Goal: Task Accomplishment & Management: Use online tool/utility

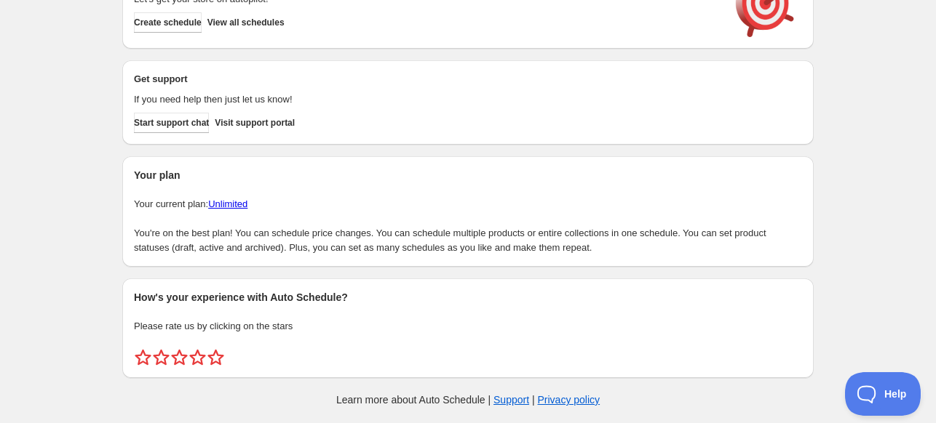
scroll to position [63, 0]
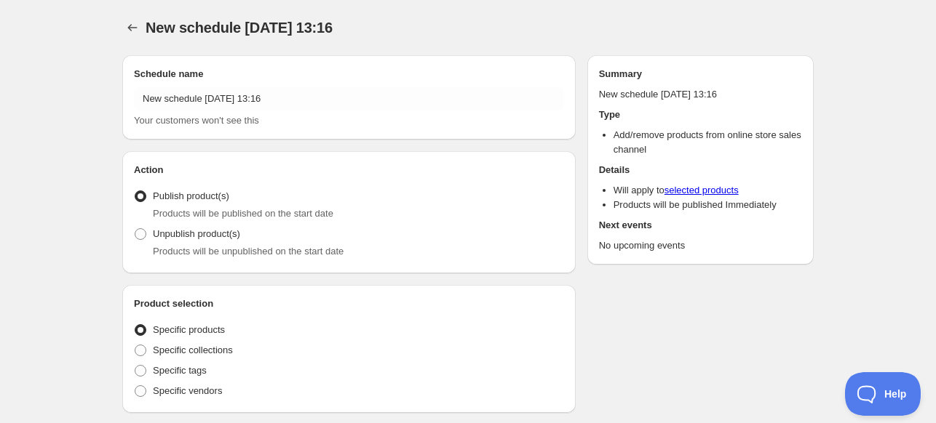
radio input "true"
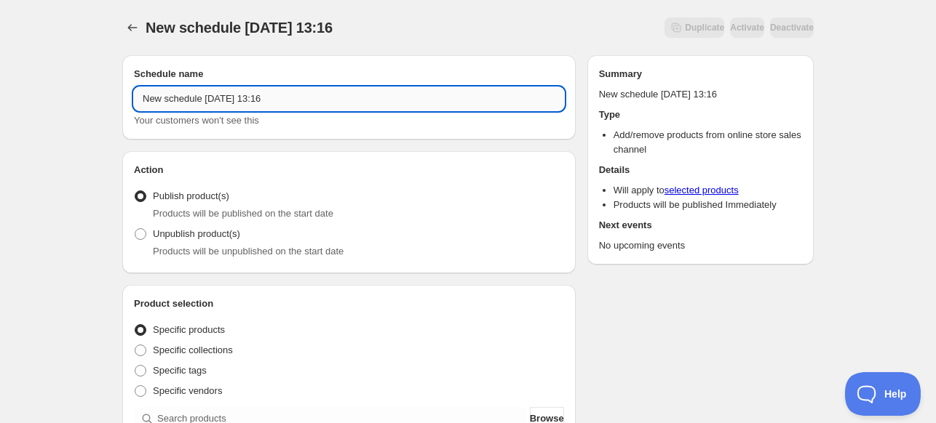
click at [373, 107] on input "New schedule [DATE] 13:16" at bounding box center [349, 98] width 430 height 23
paste input "[PERSON_NAME] - 2024 Cinderella"
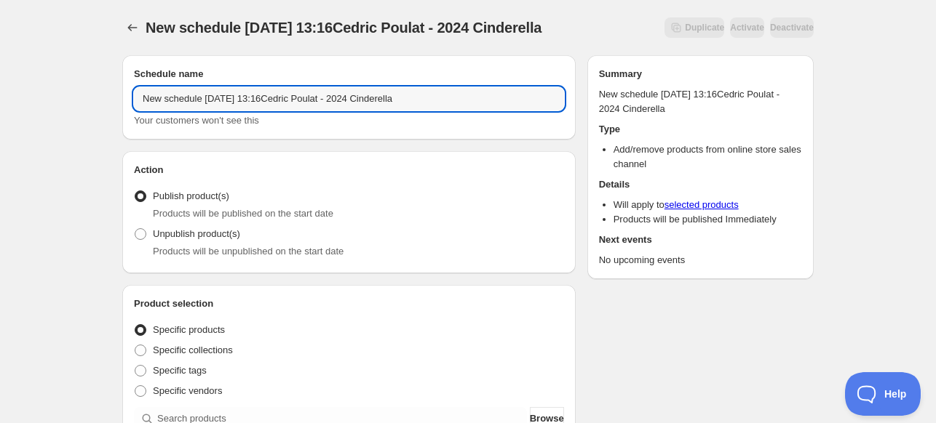
drag, startPoint x: 417, startPoint y: 92, endPoint x: -111, endPoint y: 95, distance: 527.5
click at [0, 95] on html "New schedule [DATE] 13:16Cedric Poulat - 2024 Cinderella. This page is ready Ne…" at bounding box center [468, 211] width 936 height 423
paste input "text"
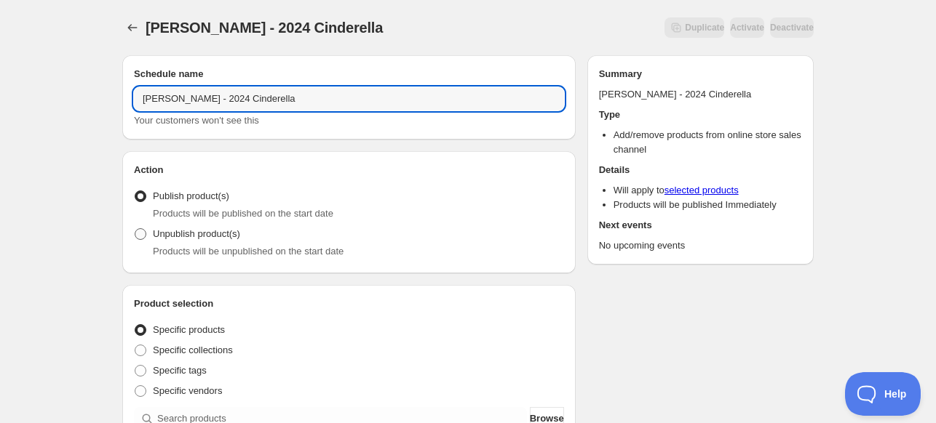
type input "[PERSON_NAME] - 2024 Cinderella"
click at [182, 242] on label "Unpublish product(s)" at bounding box center [187, 234] width 106 height 20
click at [135, 229] on input "Unpublish product(s)" at bounding box center [135, 228] width 1 height 1
radio input "true"
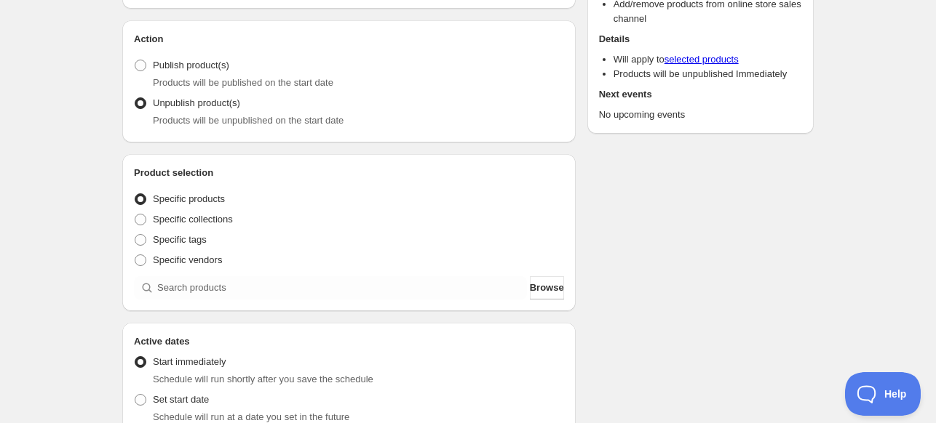
scroll to position [146, 0]
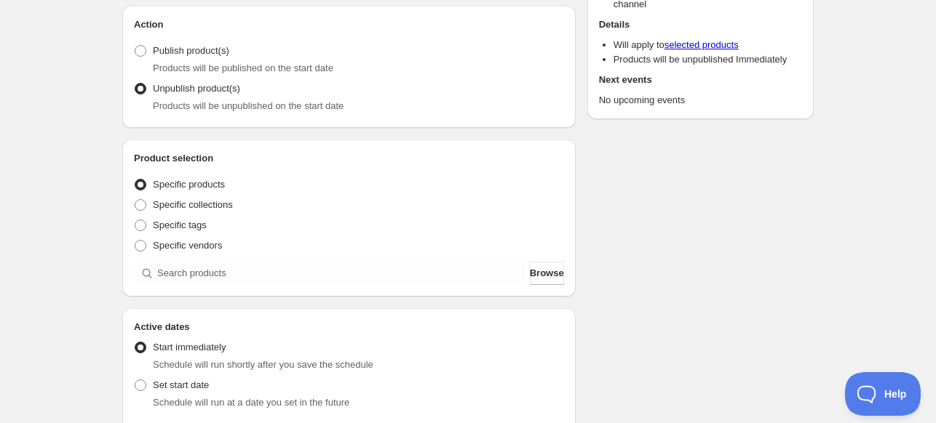
click at [267, 258] on div "Product selection Entity type Specific products Specific collections Specific t…" at bounding box center [349, 218] width 430 height 134
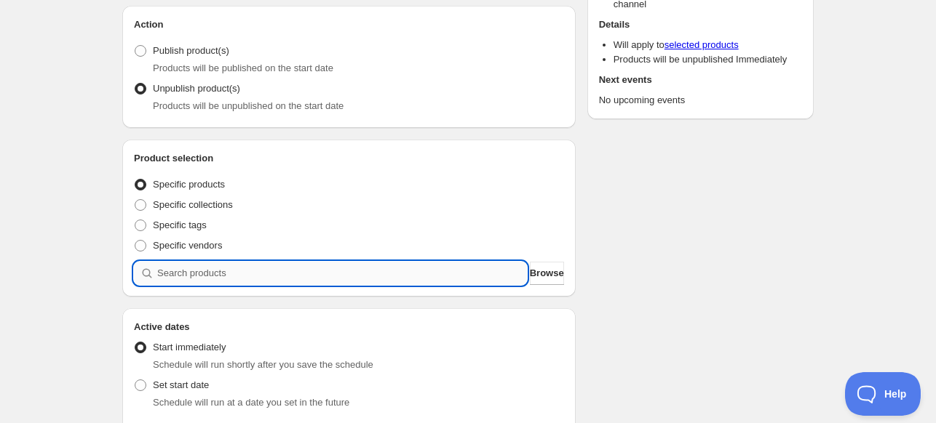
click at [250, 272] on input "search" at bounding box center [342, 273] width 370 height 23
paste input "[PERSON_NAME] - 2024 Cinderella"
type input "[PERSON_NAME] - 2024 Cinderella"
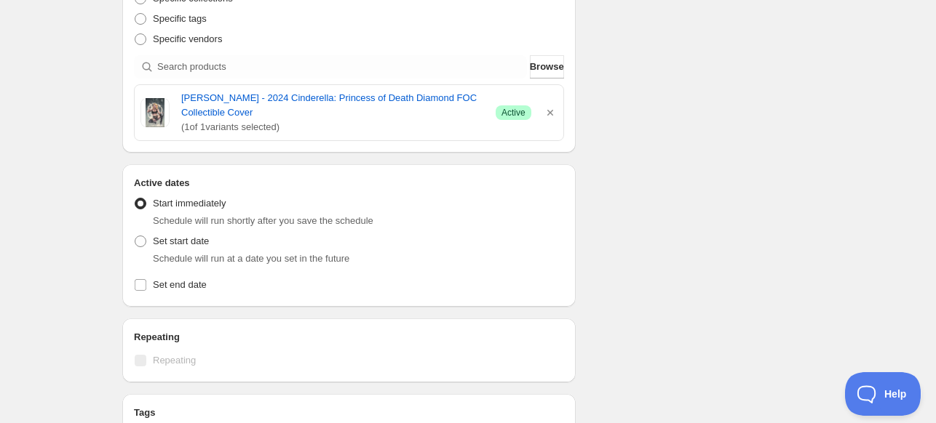
scroll to position [364, 0]
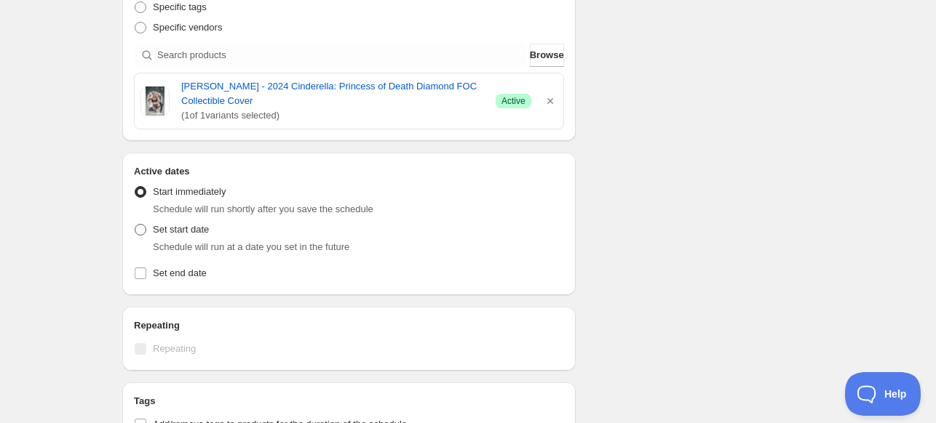
click at [178, 233] on span "Set start date" at bounding box center [181, 229] width 56 height 11
click at [135, 225] on input "Set start date" at bounding box center [135, 224] width 1 height 1
radio input "true"
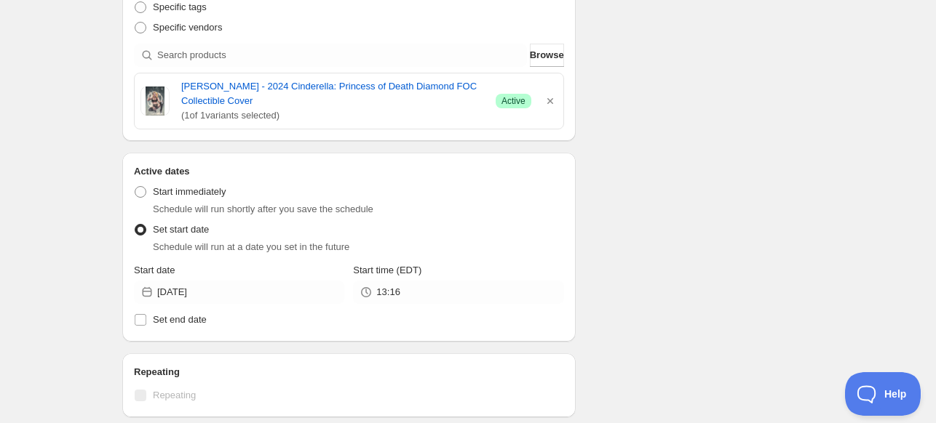
click at [149, 295] on icon at bounding box center [147, 292] width 9 height 10
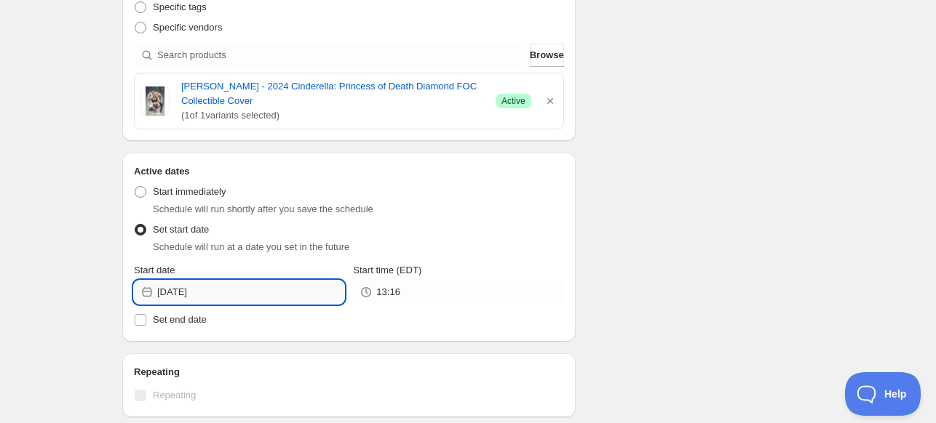
click at [195, 290] on input "[DATE]" at bounding box center [250, 292] width 187 height 23
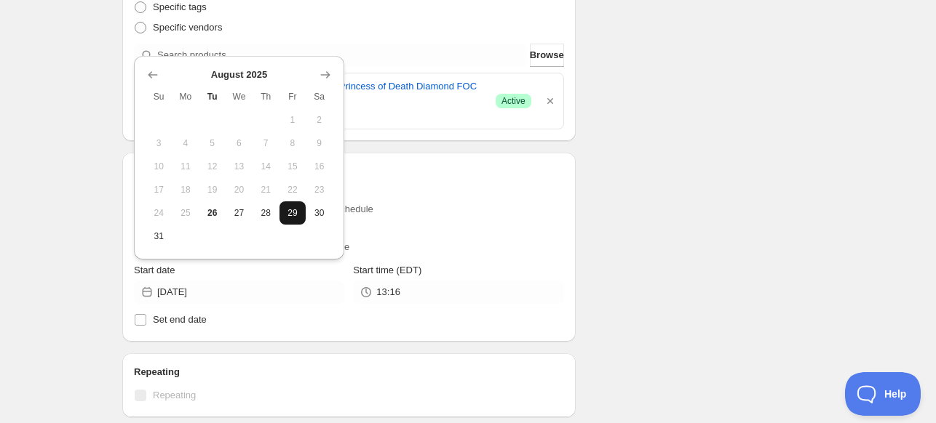
click at [290, 212] on span "29" at bounding box center [292, 213] width 15 height 12
type input "[DATE]"
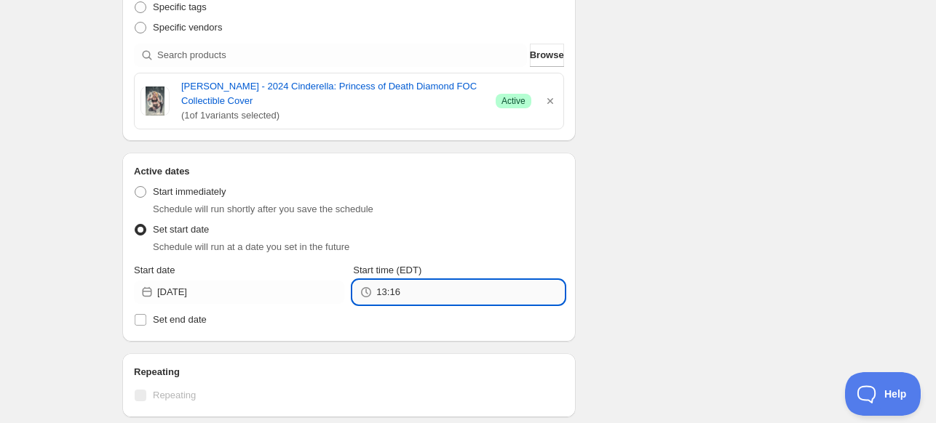
click at [407, 301] on input "13:16" at bounding box center [469, 292] width 187 height 23
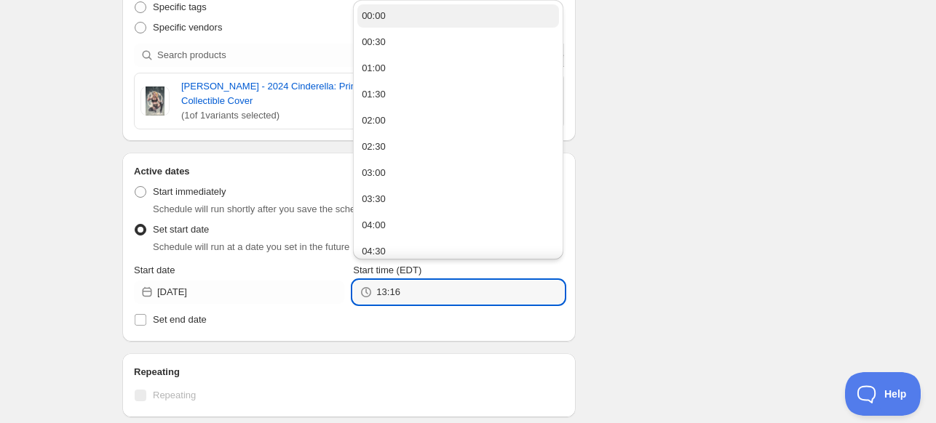
click at [408, 25] on button "00:00" at bounding box center [458, 15] width 202 height 23
type input "00:00"
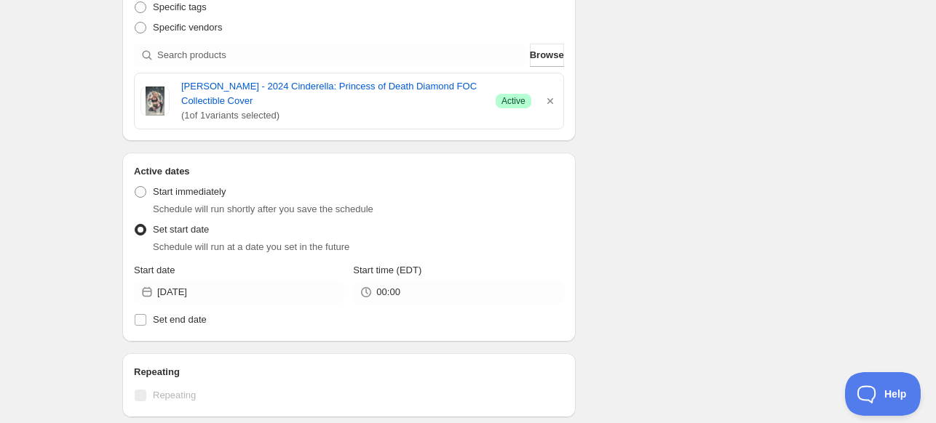
click at [664, 188] on div "Schedule name [PERSON_NAME] - 2024 Cinderella Your customers won't see this Act…" at bounding box center [462, 168] width 703 height 976
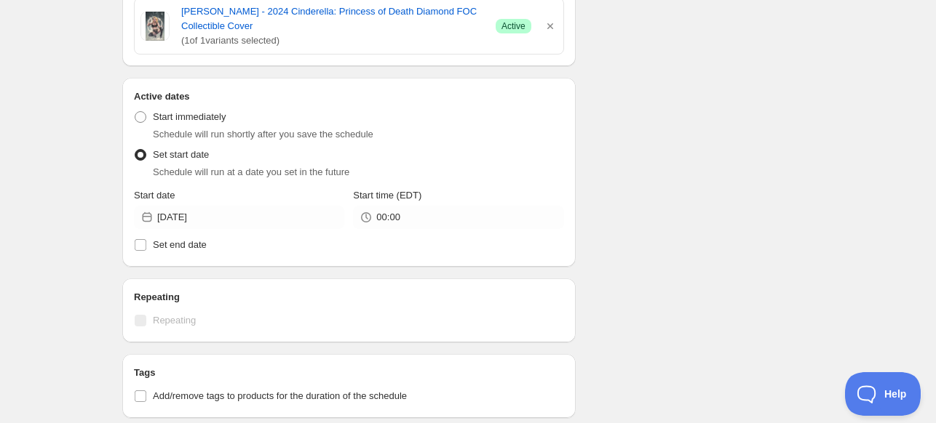
scroll to position [623, 0]
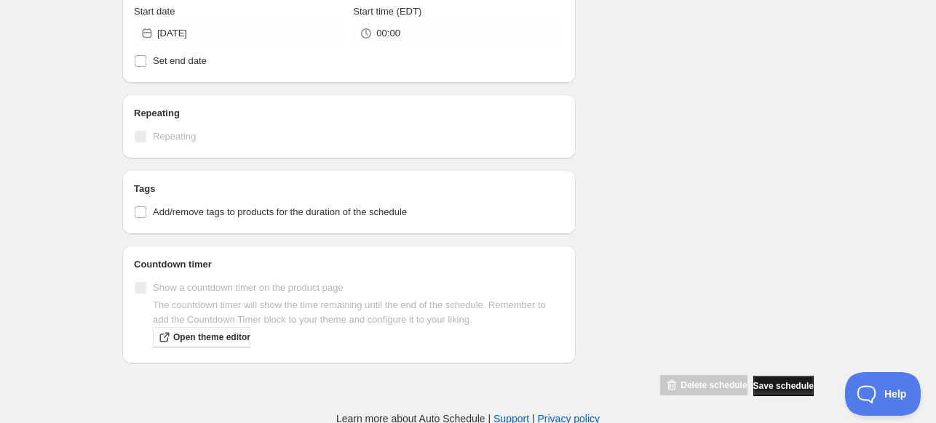
click at [760, 377] on button "Save schedule" at bounding box center [783, 386] width 60 height 20
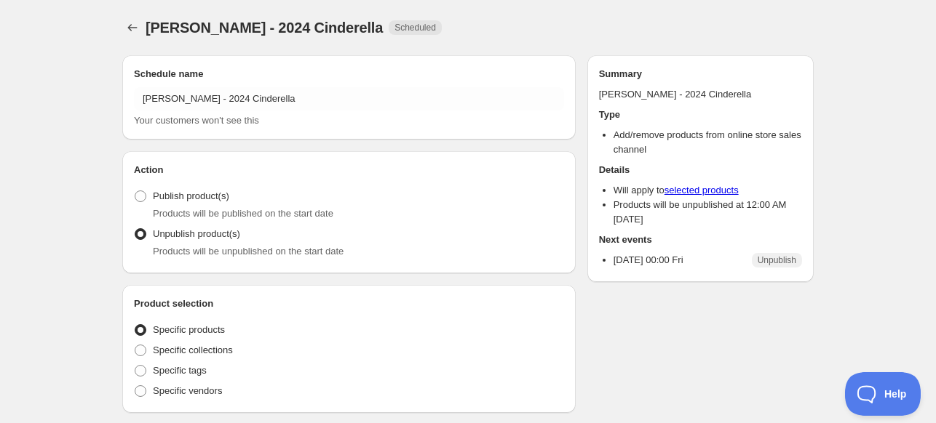
radio input "true"
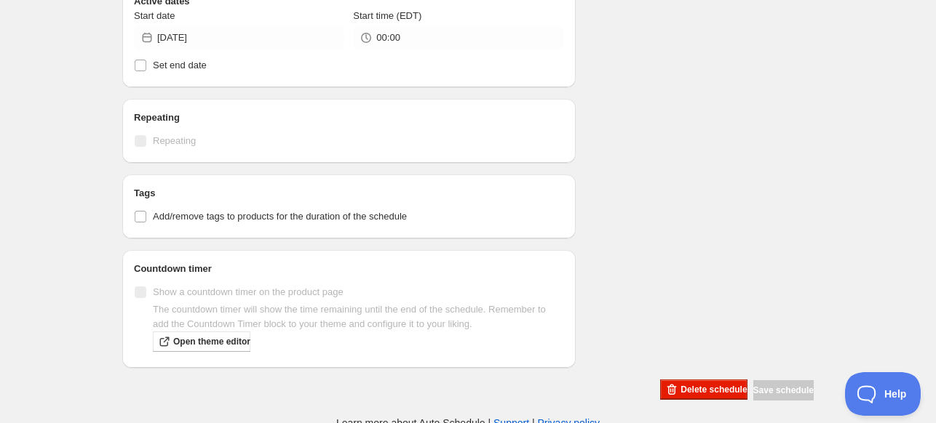
scroll to position [538, 0]
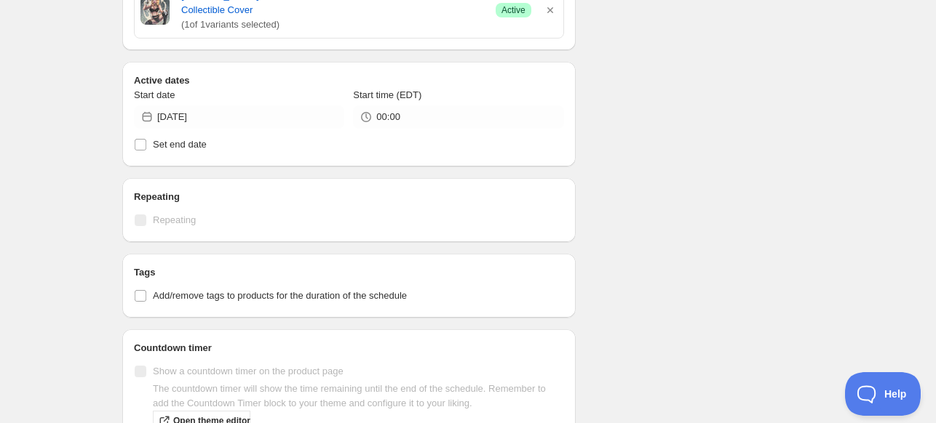
scroll to position [175, 0]
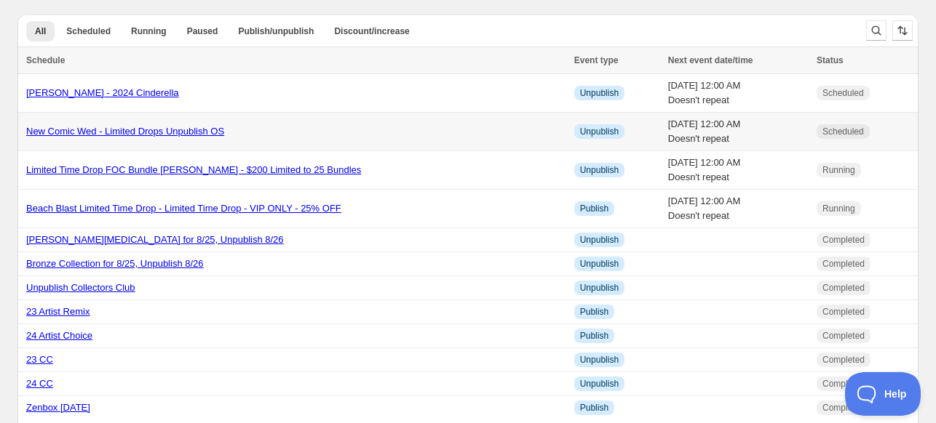
click at [127, 130] on link "New Comic Wed - Limited Drops Unpublish OS" at bounding box center [125, 131] width 198 height 11
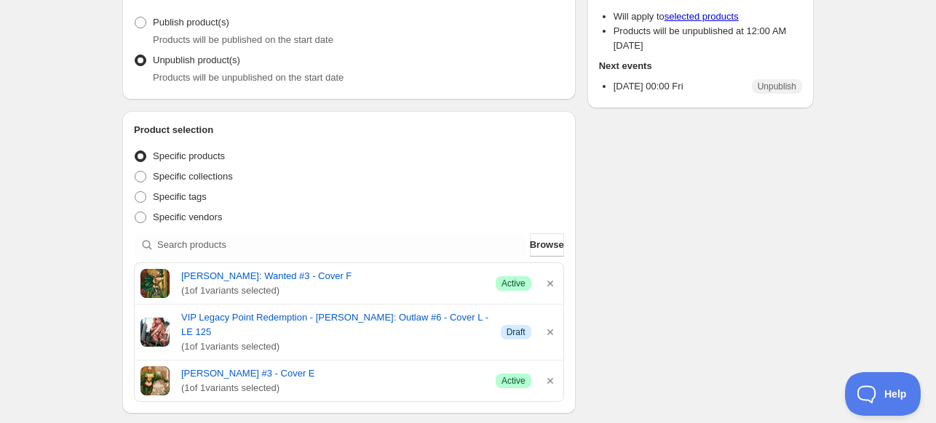
scroll to position [73, 0]
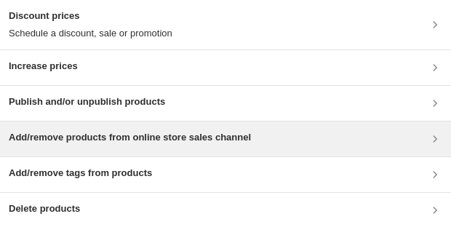
click at [124, 150] on div "Add/remove products from online store sales channel" at bounding box center [225, 139] width 451 height 35
